Goal: Navigation & Orientation: Understand site structure

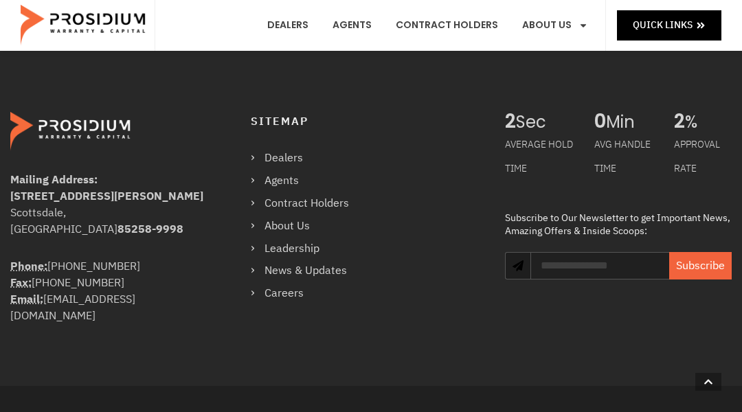
scroll to position [2564, 0]
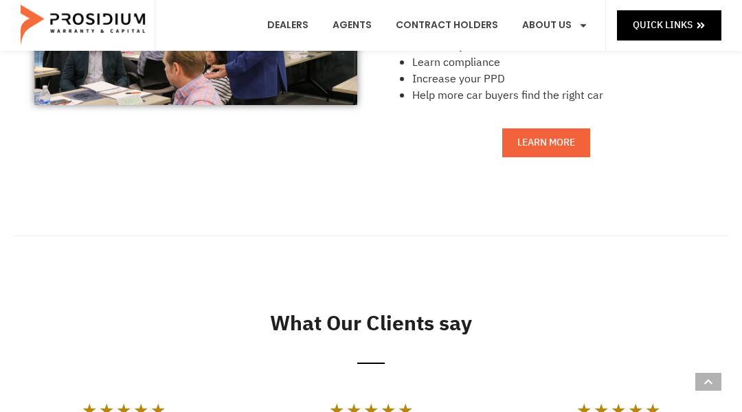
scroll to position [1568, 0]
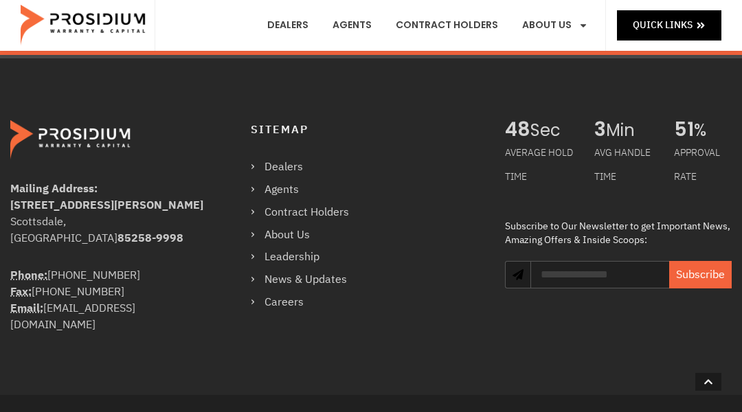
scroll to position [4454, 0]
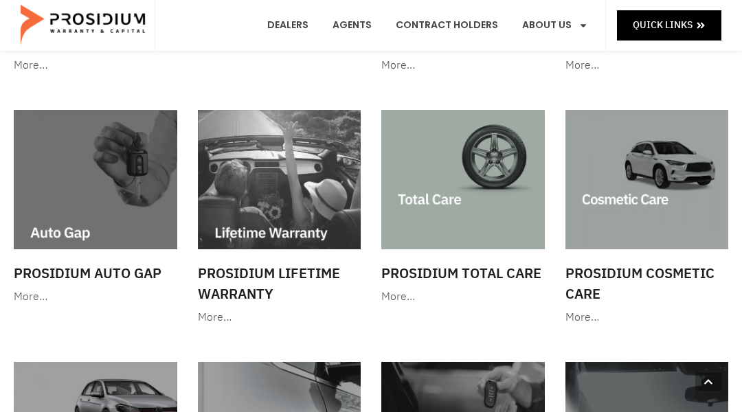
scroll to position [1600, 0]
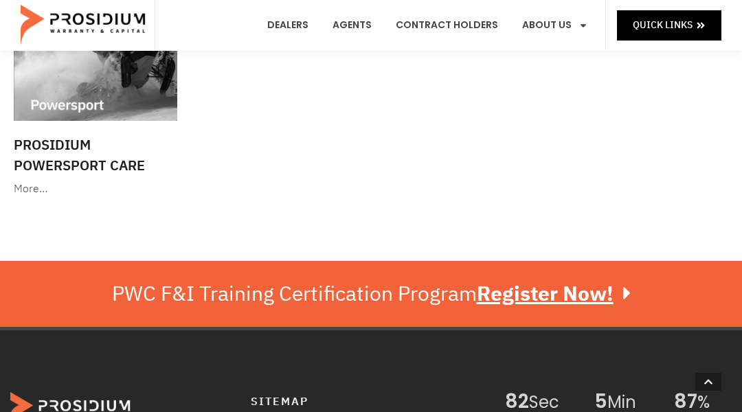
scroll to position [2339, 0]
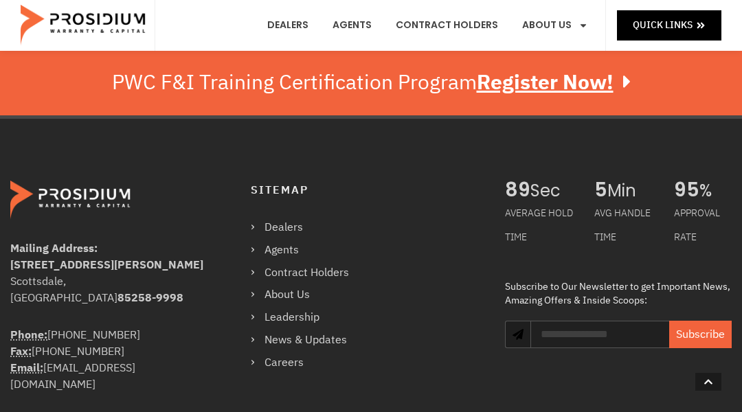
scroll to position [1663, 0]
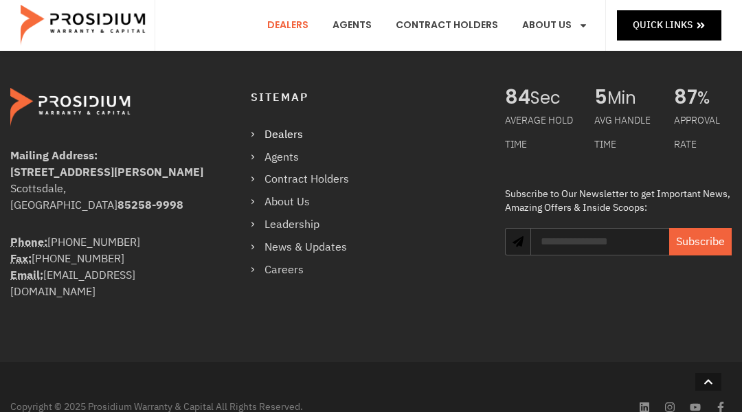
scroll to position [1373, 0]
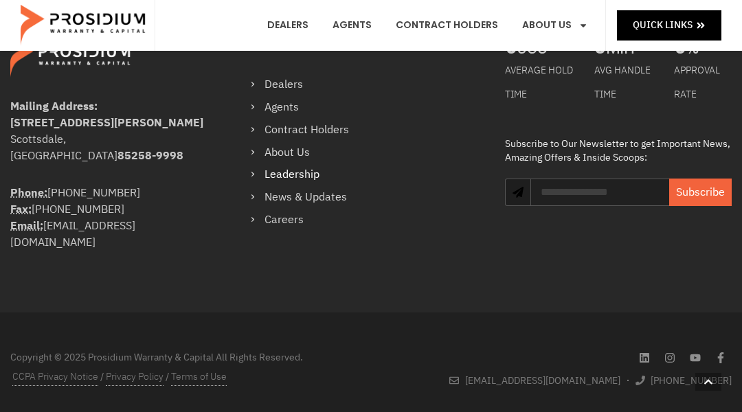
scroll to position [1211, 0]
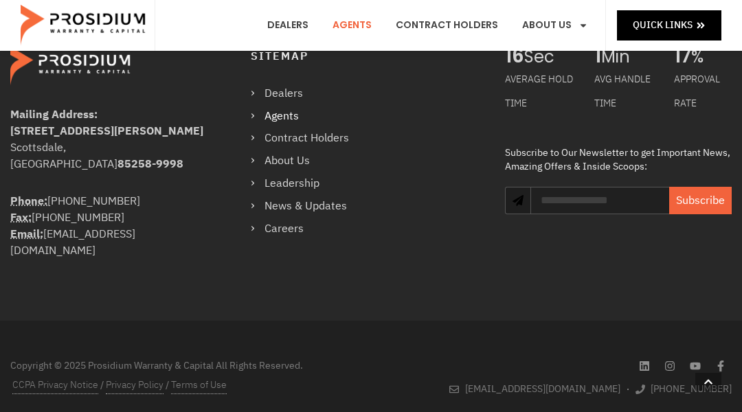
scroll to position [1367, 0]
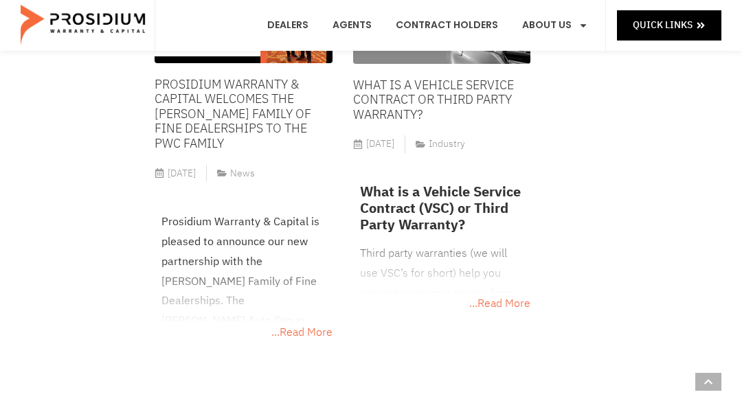
scroll to position [10159, 0]
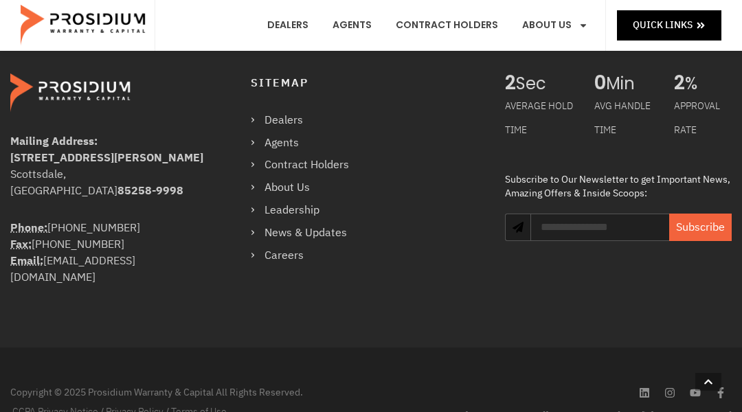
scroll to position [1398, 0]
